Goal: Transaction & Acquisition: Subscribe to service/newsletter

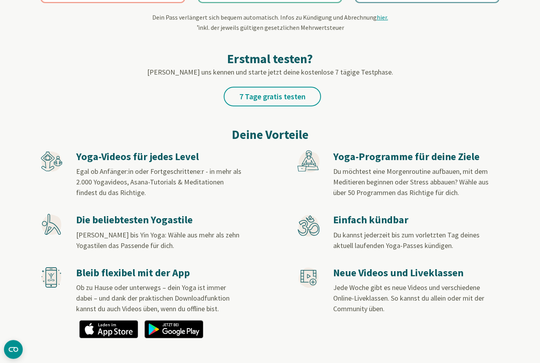
scroll to position [337, 0]
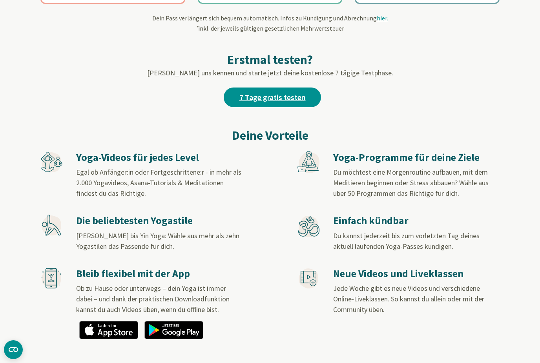
click at [275, 101] on link "7 Tage gratis testen" at bounding box center [272, 98] width 97 height 20
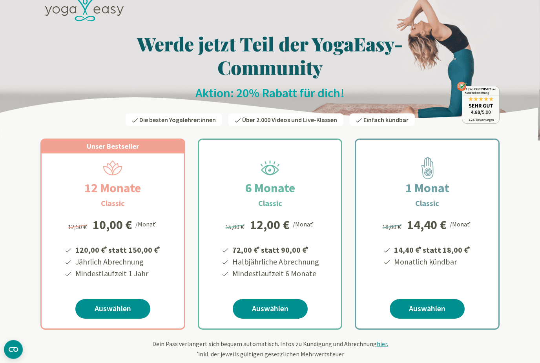
scroll to position [11, 0]
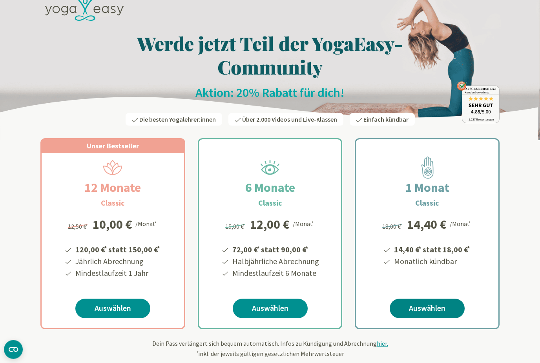
click at [429, 308] on link "Auswählen" at bounding box center [427, 309] width 75 height 20
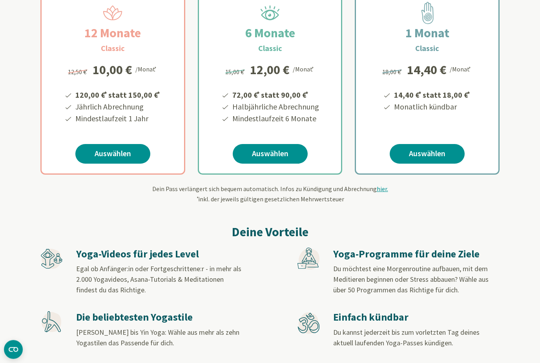
scroll to position [166, 0]
click at [380, 194] on div "Dein Pass verlängert sich bequem automatisch. Infos zu Kündigung und Abrechnung…" at bounding box center [269, 194] width 459 height 20
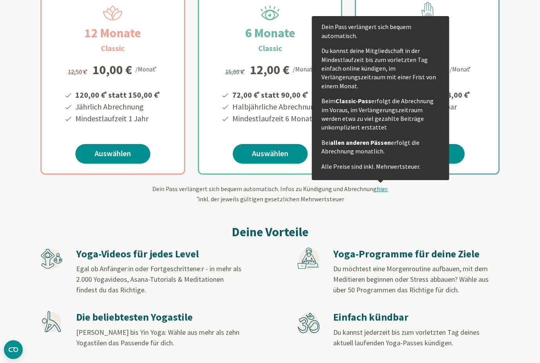
click at [384, 193] on span "hier." at bounding box center [382, 189] width 11 height 8
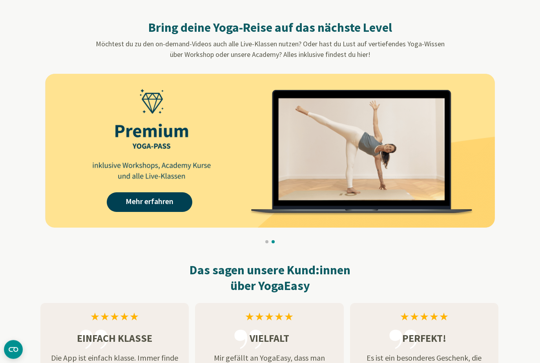
scroll to position [638, 0]
click at [140, 203] on link "Mehr erfahren" at bounding box center [150, 202] width 86 height 20
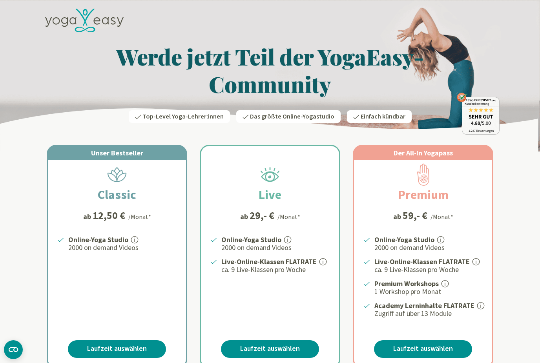
click at [236, 61] on h1 "Werde jetzt Teil der YogaEasy-Community" at bounding box center [269, 70] width 459 height 55
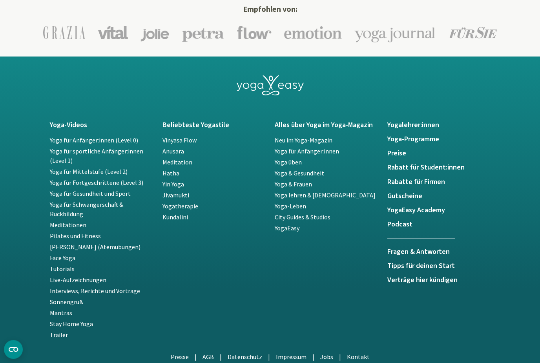
scroll to position [1617, 0]
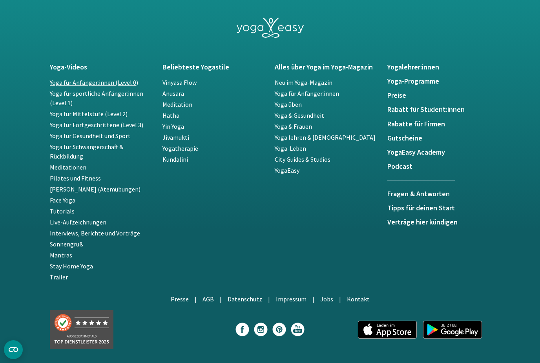
click at [81, 82] on link "Yoga für Anfänger:innen (Level 0)" at bounding box center [94, 83] width 88 height 8
